Goal: Manage account settings

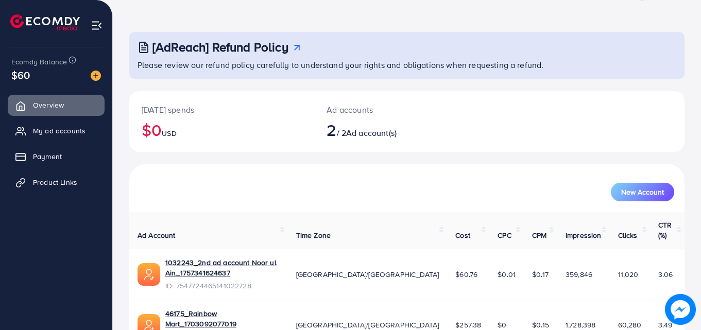
scroll to position [65, 0]
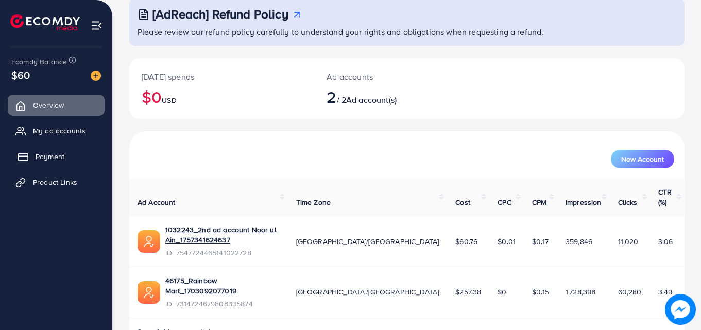
click at [65, 161] on link "Payment" at bounding box center [56, 156] width 97 height 21
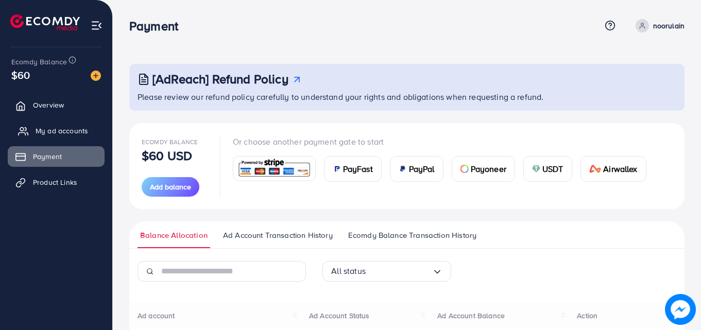
click at [62, 135] on span "My ad accounts" at bounding box center [62, 131] width 53 height 10
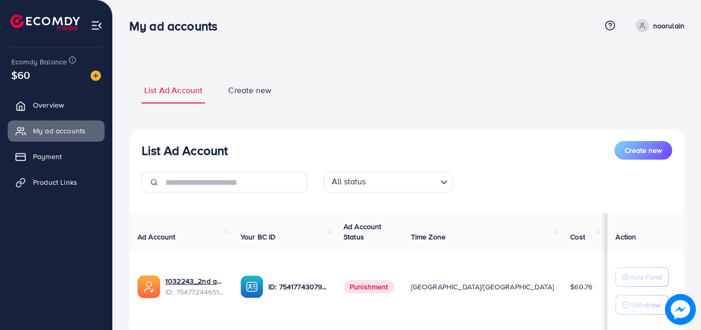
click at [647, 26] on span at bounding box center [642, 25] width 13 height 13
click at [616, 59] on span "Profile" at bounding box center [621, 61] width 24 height 12
select select "********"
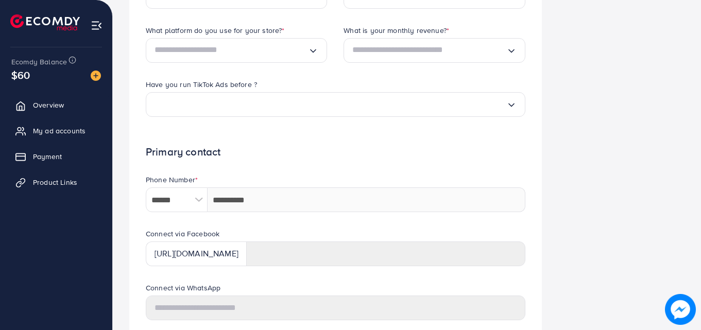
scroll to position [414, 0]
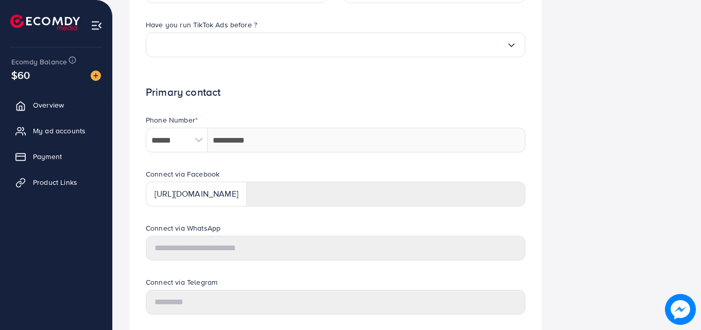
click at [602, 62] on div "Business Information Security Setting Redeem Code" at bounding box center [621, 16] width 143 height 733
